Goal: Transaction & Acquisition: Purchase product/service

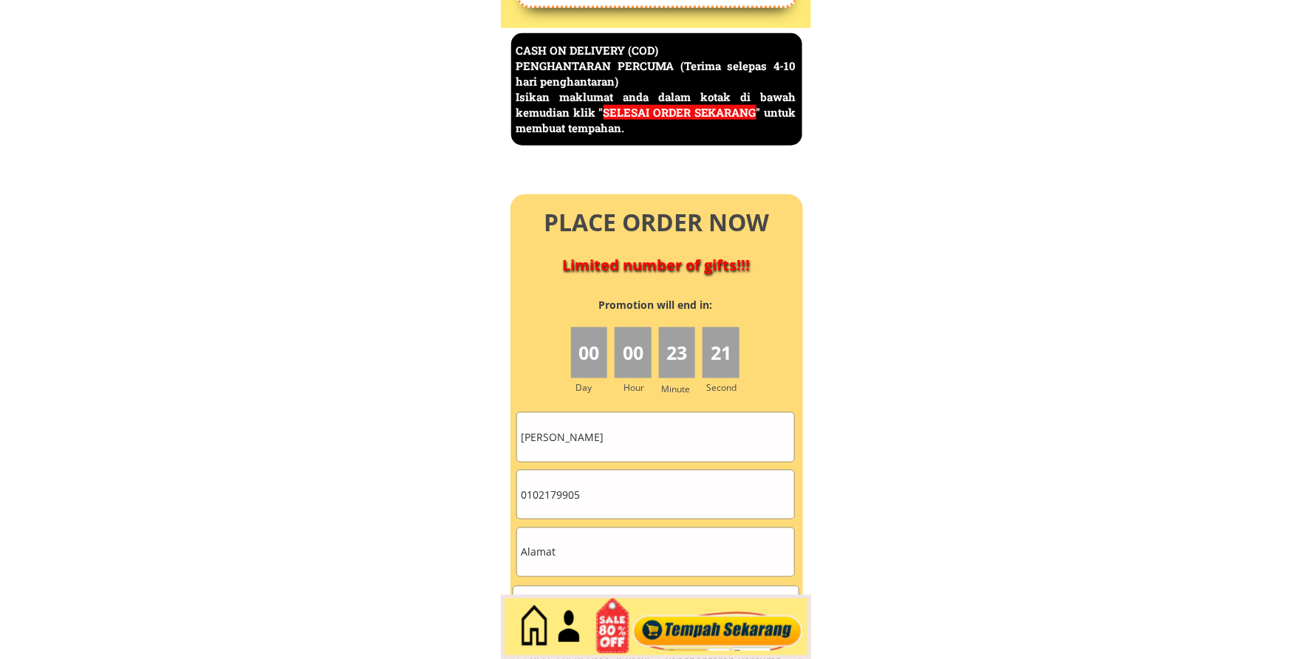
scroll to position [6409, 0]
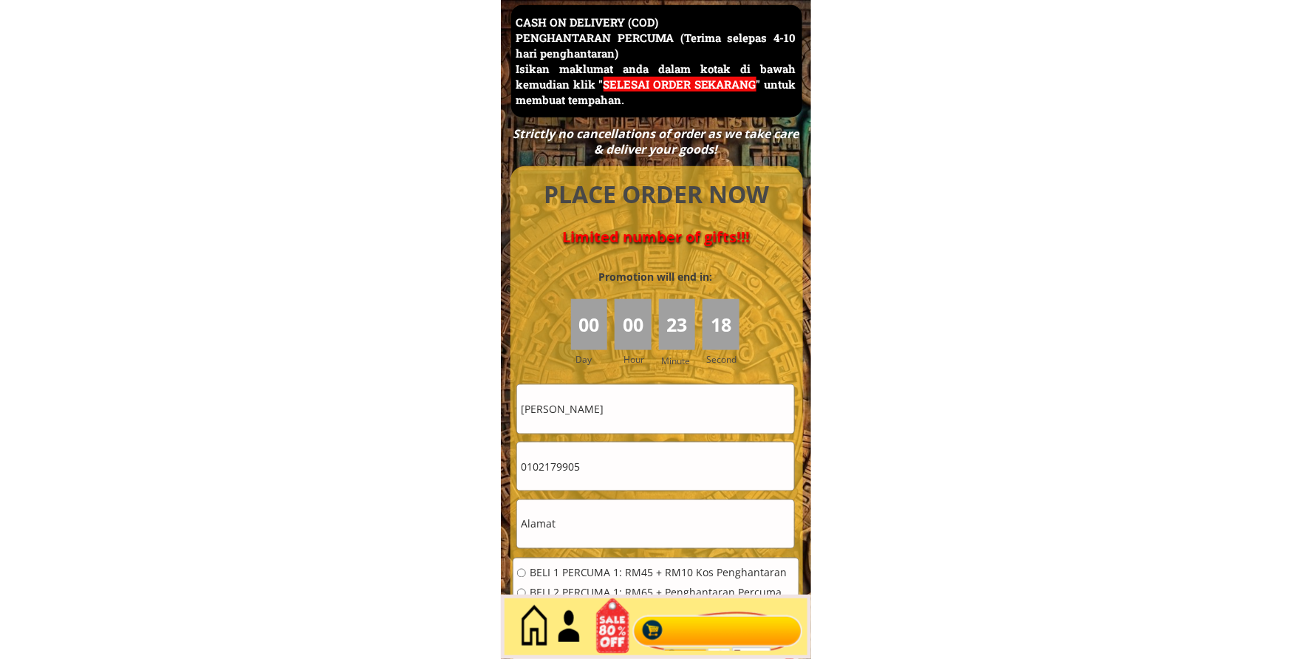
click at [669, 433] on div "[PERSON_NAME]" at bounding box center [655, 408] width 279 height 49
click at [674, 422] on input "[PERSON_NAME]" at bounding box center [655, 409] width 277 height 48
paste input "[PERSON_NAME]"
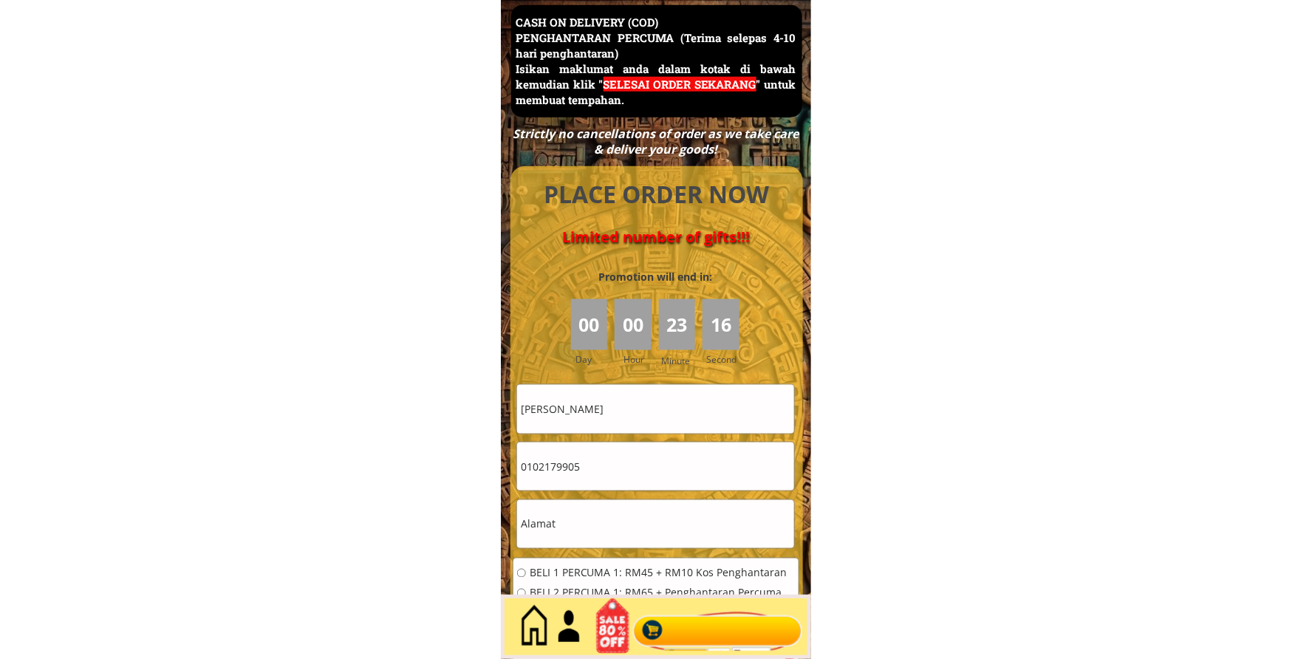
type input "[PERSON_NAME]"
click at [681, 474] on input "0102179905" at bounding box center [655, 466] width 277 height 48
click at [636, 514] on input "text" at bounding box center [655, 524] width 277 height 48
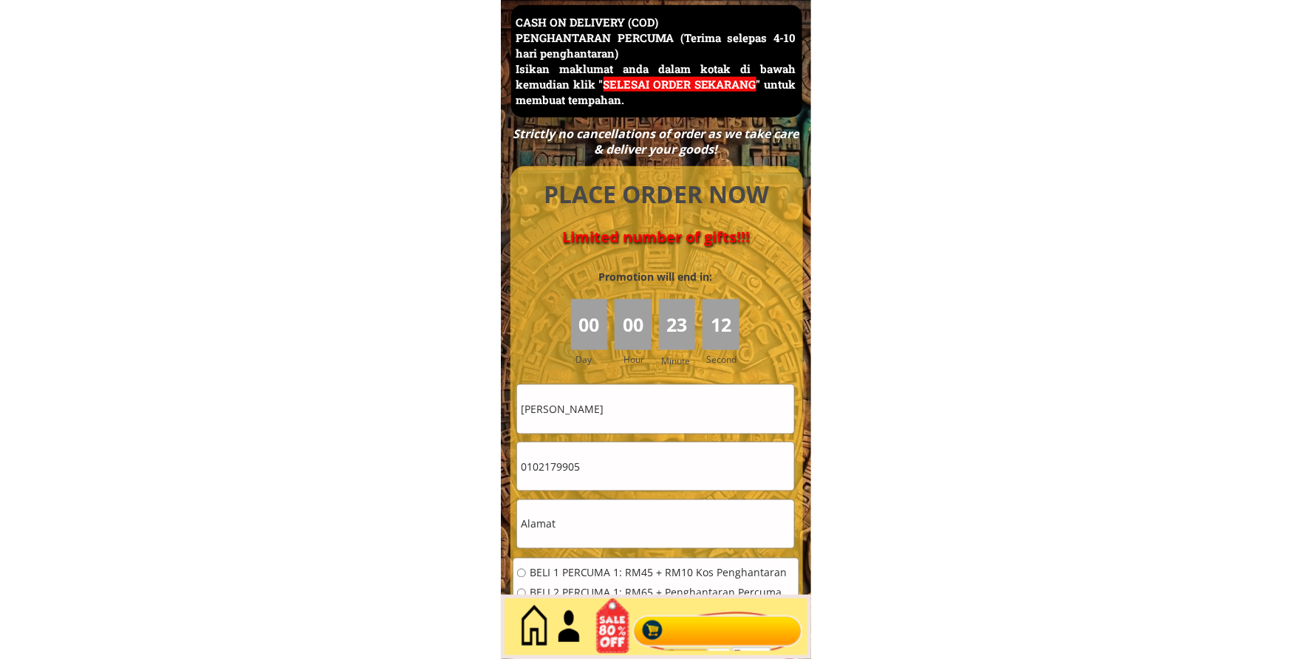
paste input "1519 [GEOGRAPHIC_DATA]"
type input "1519 [GEOGRAPHIC_DATA]"
click at [617, 459] on input "0102179905" at bounding box center [655, 466] width 277 height 48
paste input "60192711258"
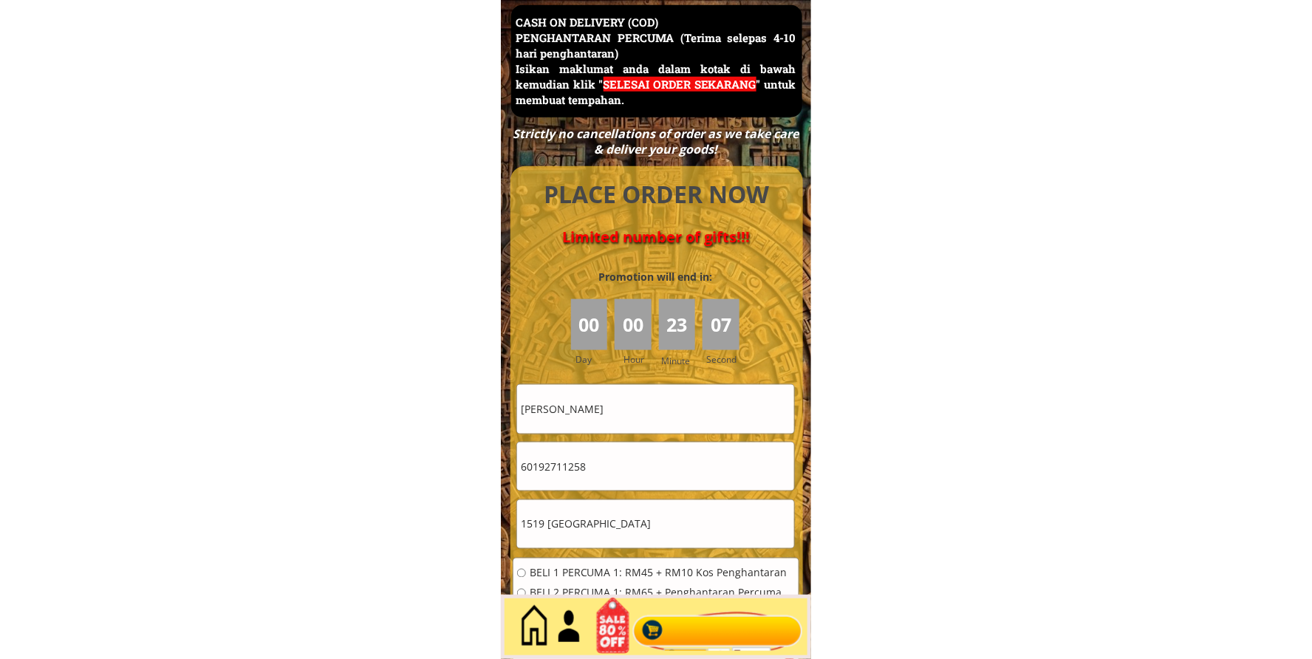
click at [528, 467] on input "60192711258" at bounding box center [655, 466] width 277 height 48
type input "0192711258"
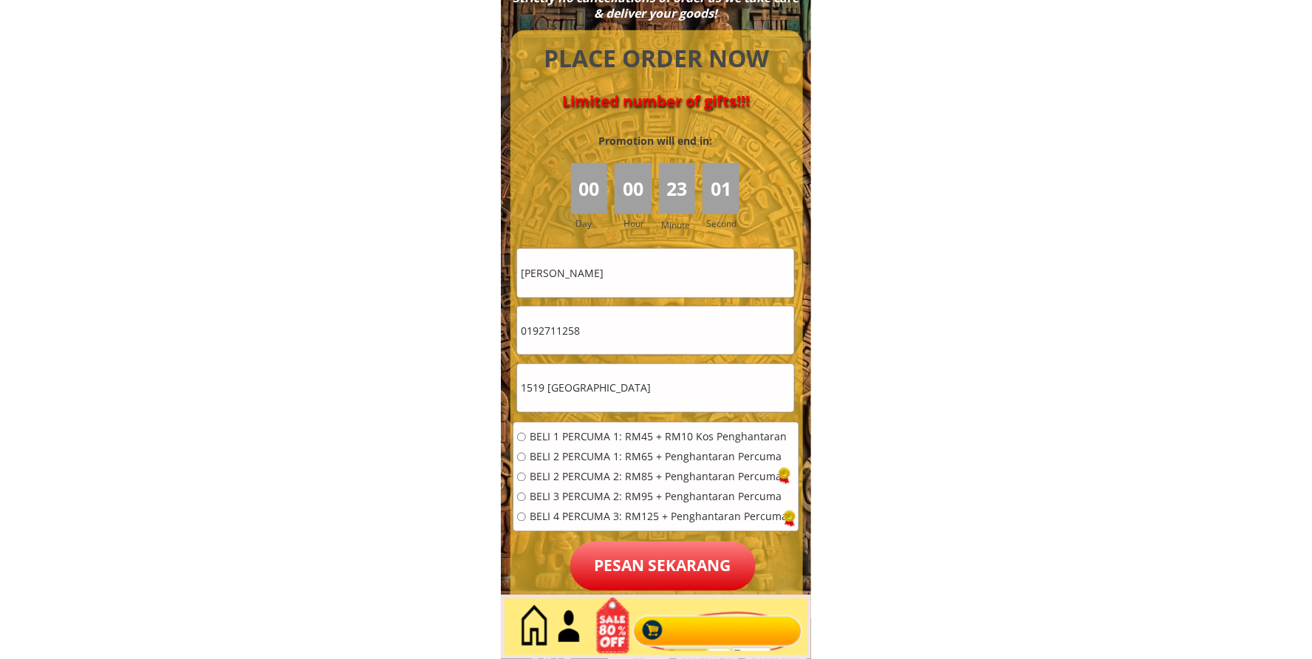
scroll to position [6547, 0]
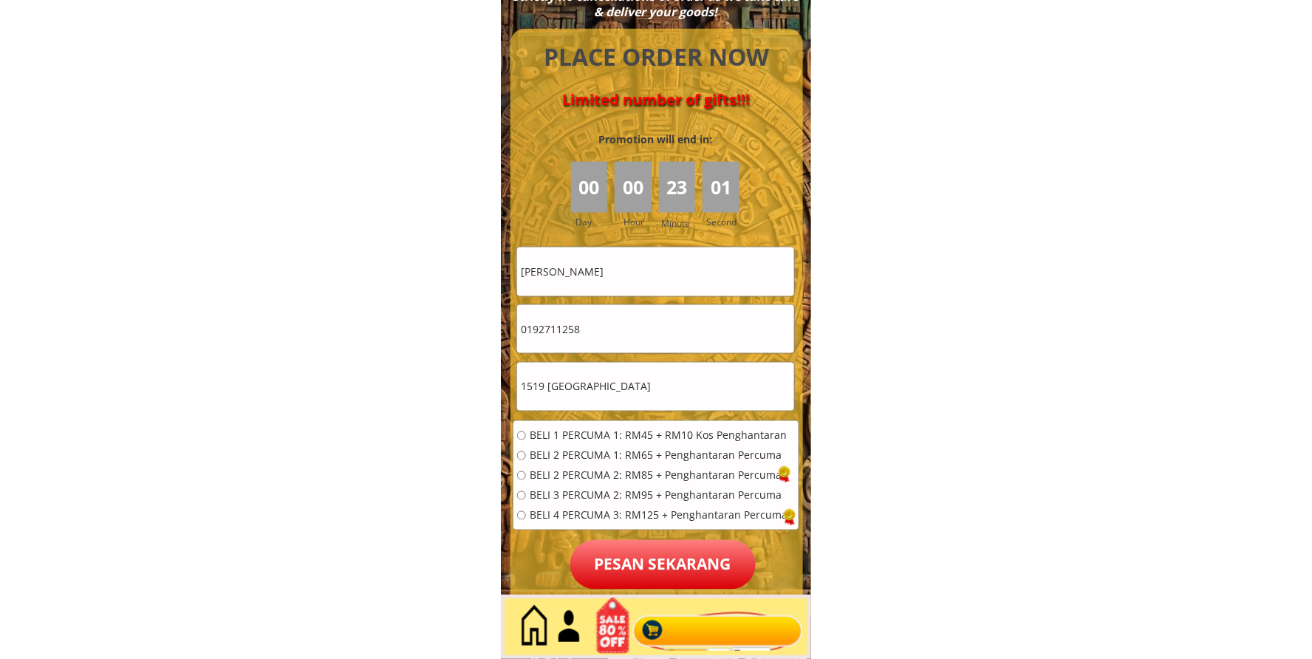
click at [578, 451] on span "BELI 2 PERCUMA 1: RM65 + Penghantaran Percuma" at bounding box center [659, 456] width 259 height 10
radio input "true"
click at [662, 567] on p "Pesan sekarang" at bounding box center [662, 564] width 185 height 49
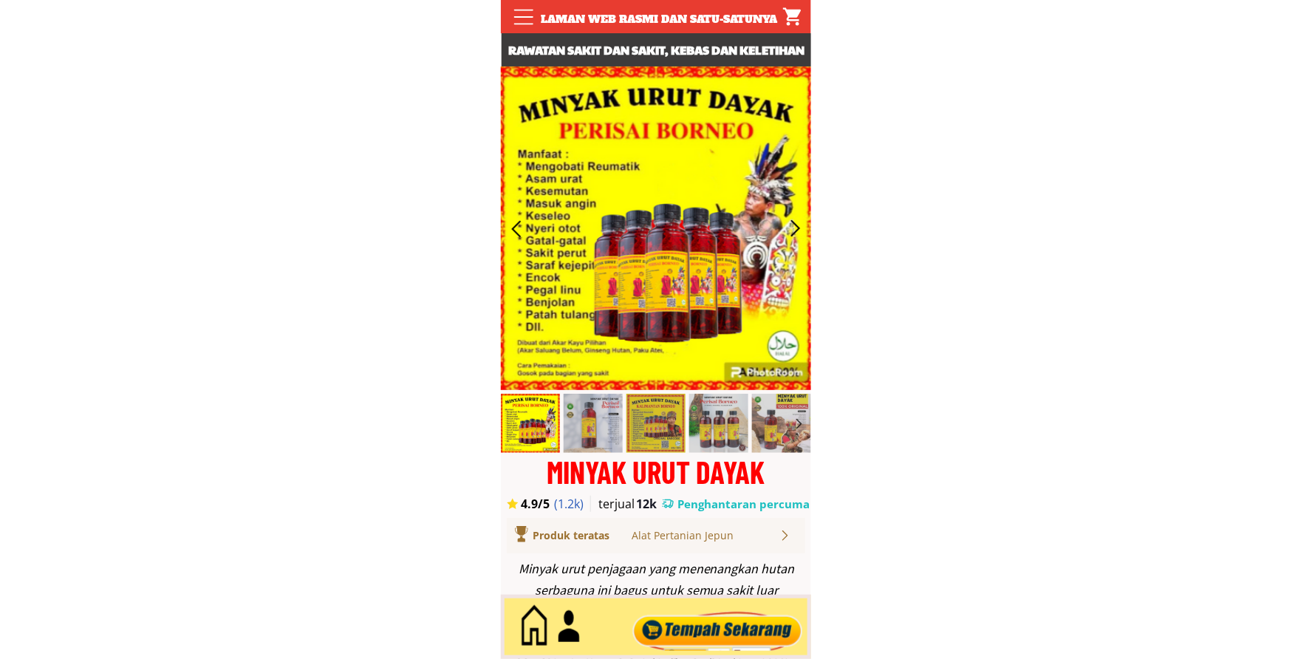
click at [710, 626] on div at bounding box center [718, 627] width 179 height 49
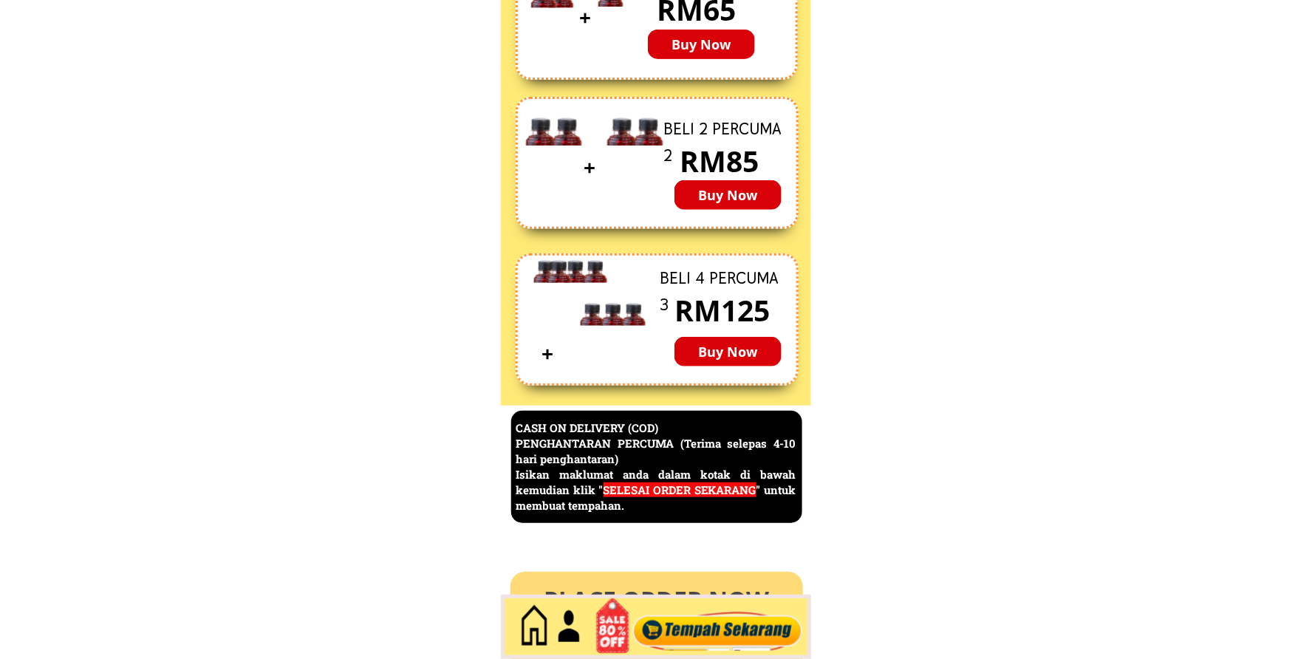
scroll to position [6409, 0]
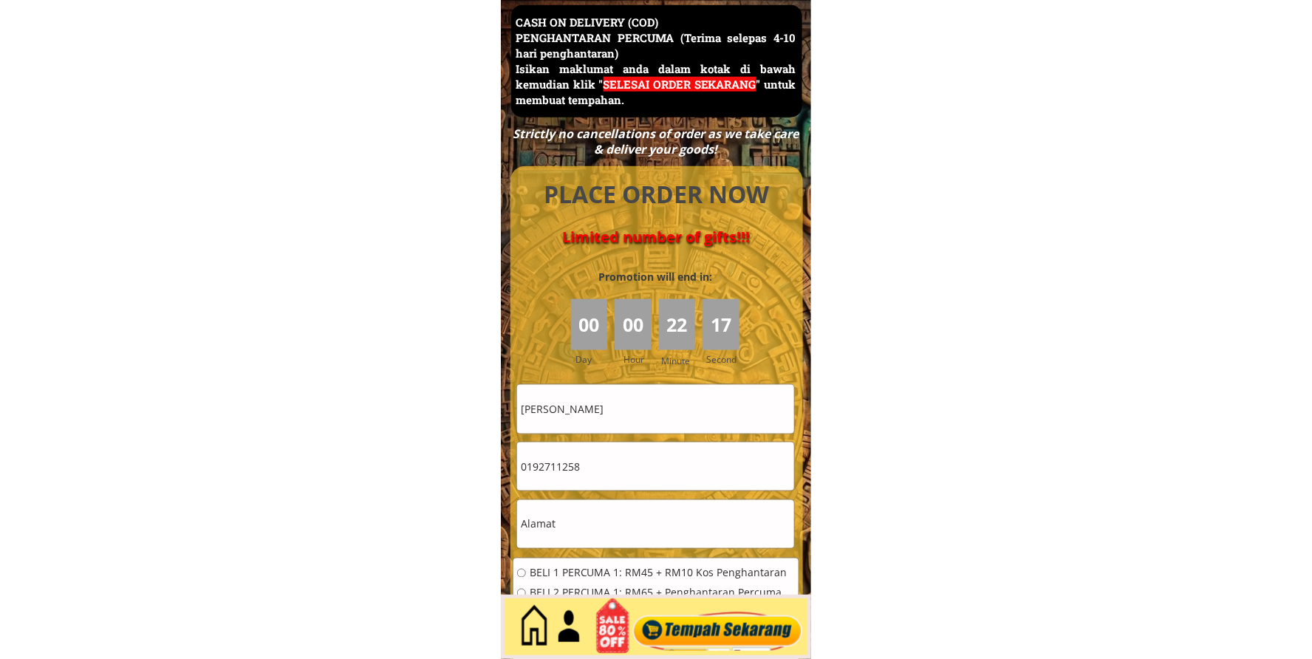
click at [658, 411] on input "[PERSON_NAME]" at bounding box center [655, 409] width 277 height 48
paste input "Ismail johari"
type input "Ismail johari"
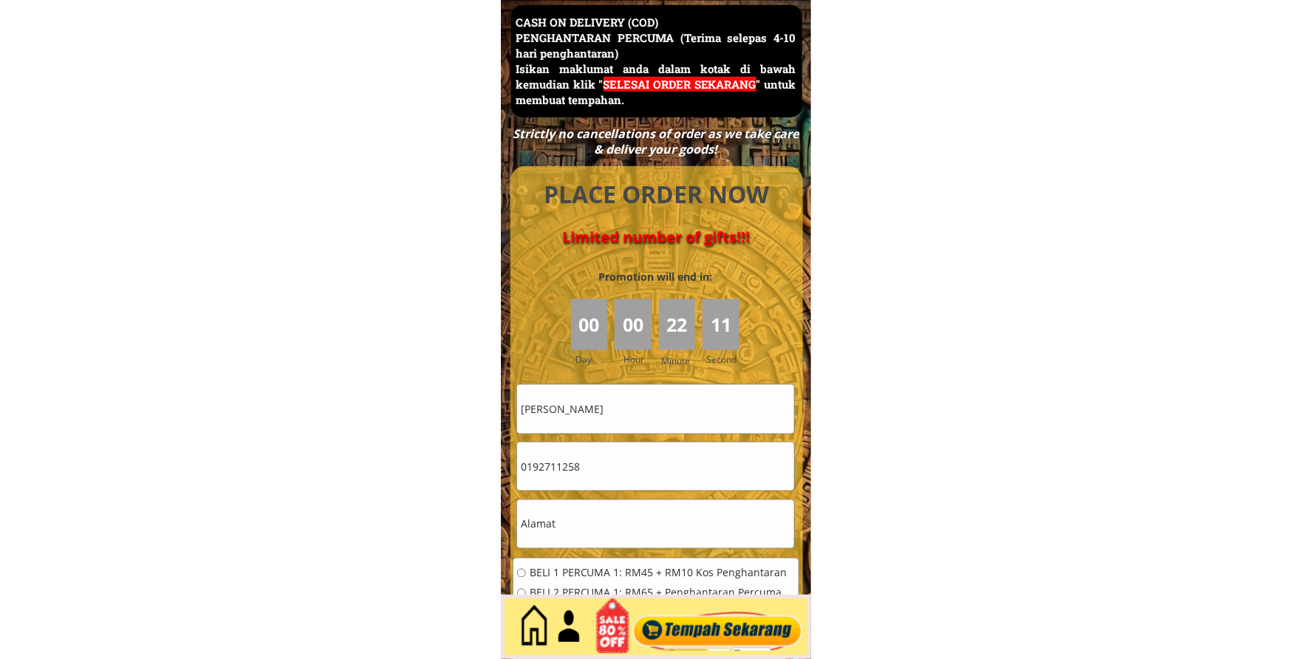
click at [633, 460] on input "0192711258" at bounding box center [655, 466] width 277 height 48
click at [590, 532] on input "text" at bounding box center [655, 524] width 277 height 48
click at [591, 532] on input "text" at bounding box center [655, 524] width 277 height 48
paste input "Lot 1329 jln lama depan sam sg hj dorani"
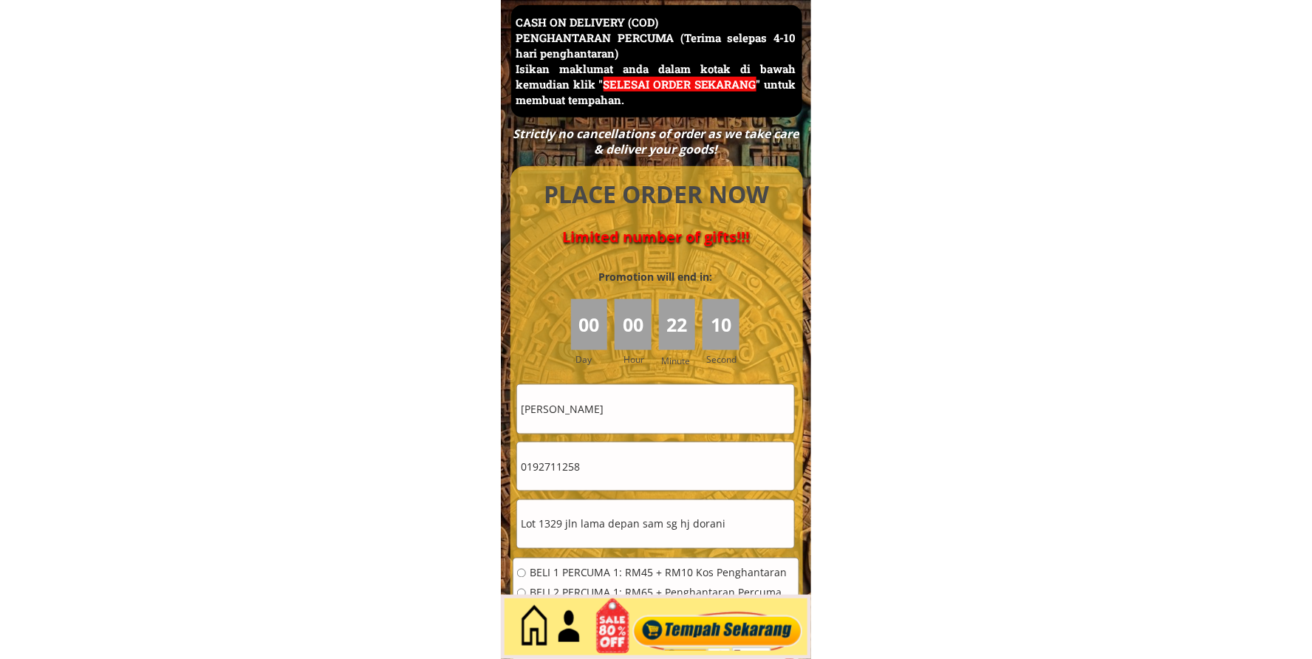
type input "Lot 1329 jln lama depan sam sg hj dorani"
click at [628, 468] on input "0192711258" at bounding box center [655, 466] width 277 height 48
click at [628, 467] on input "0192711258" at bounding box center [655, 466] width 277 height 48
paste input "-369 6839"
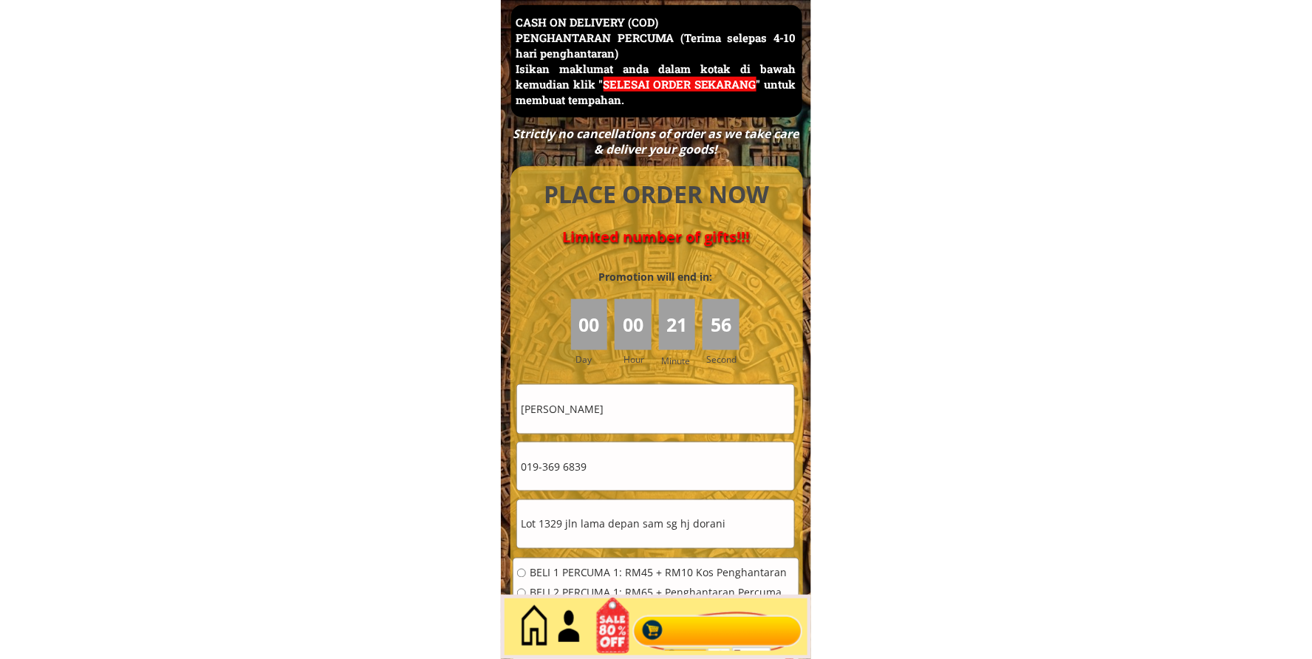
click at [543, 459] on input "019-369 6839" at bounding box center [655, 466] width 277 height 48
click at [561, 462] on input "019369 6839" at bounding box center [655, 466] width 277 height 48
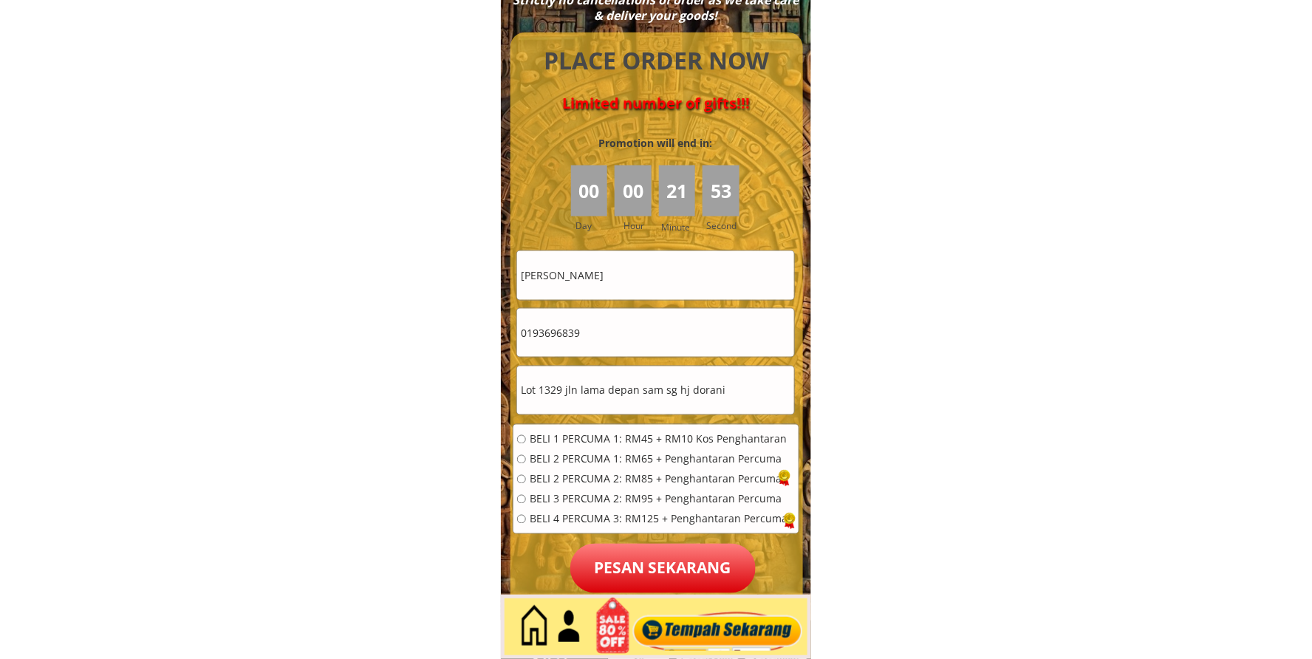
scroll to position [6547, 0]
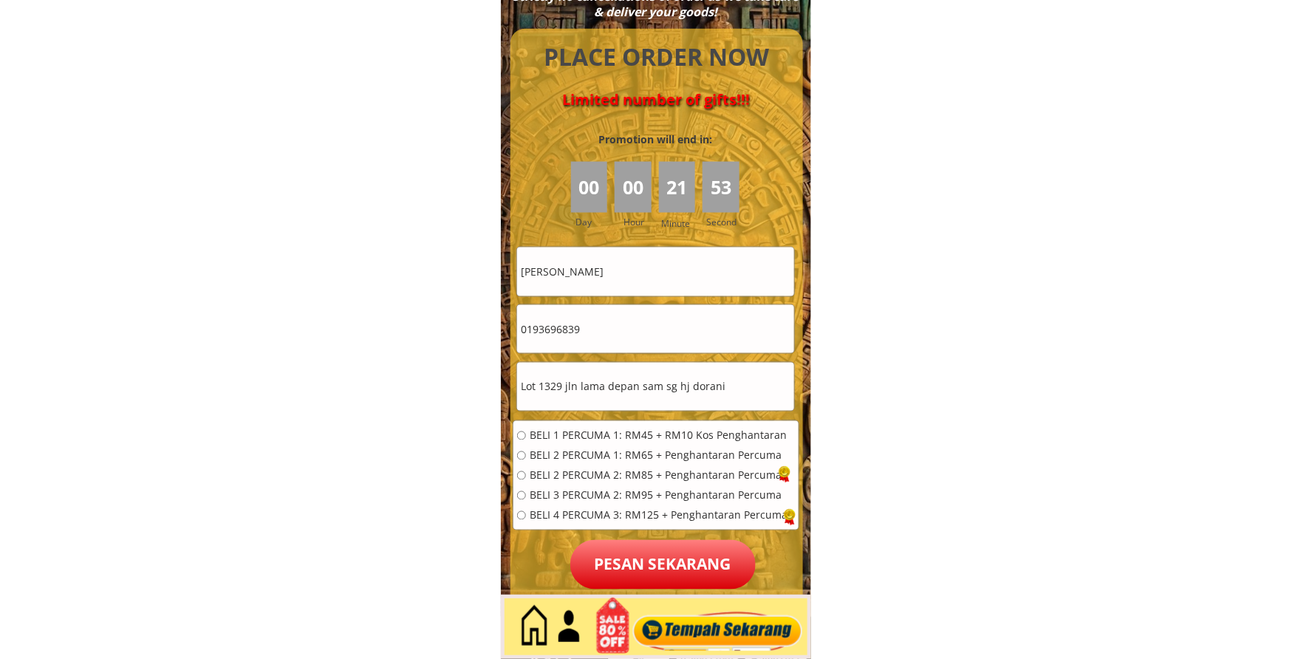
type input "0193696839"
click at [541, 437] on span "BELI 1 PERCUMA 1: RM45 + RM10 Kos Penghantaran" at bounding box center [659, 436] width 259 height 10
radio input "true"
click at [635, 562] on p "Pesan sekarang" at bounding box center [662, 564] width 185 height 49
